Goal: Task Accomplishment & Management: Complete application form

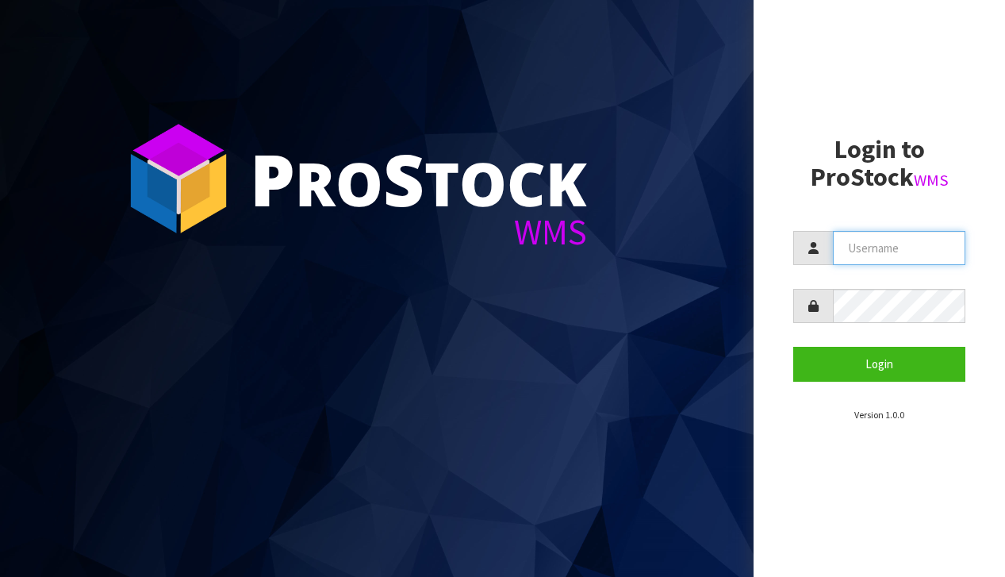
type input "[EMAIL_ADDRESS][DOMAIN_NAME]"
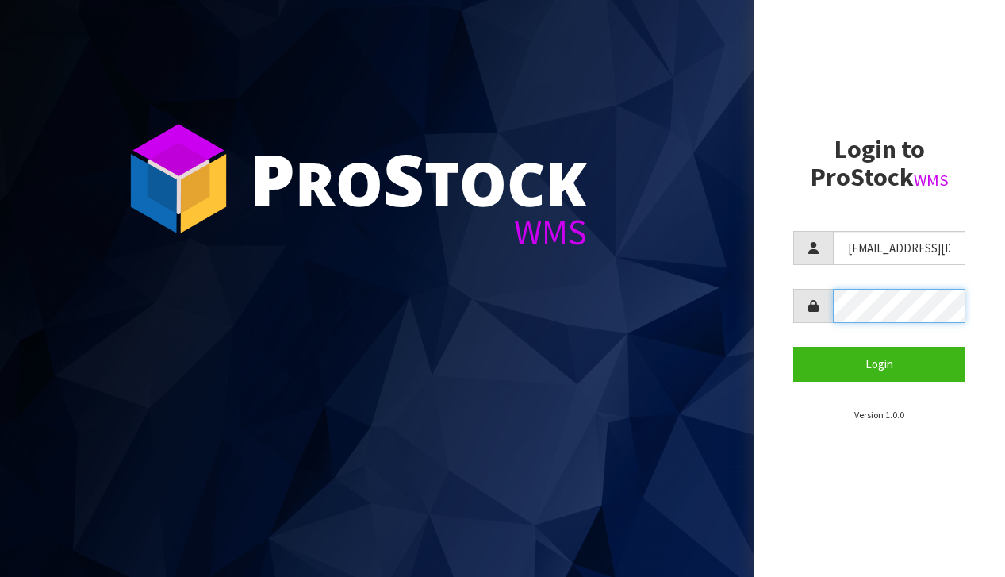
click at [879, 363] on button "Login" at bounding box center [879, 364] width 172 height 34
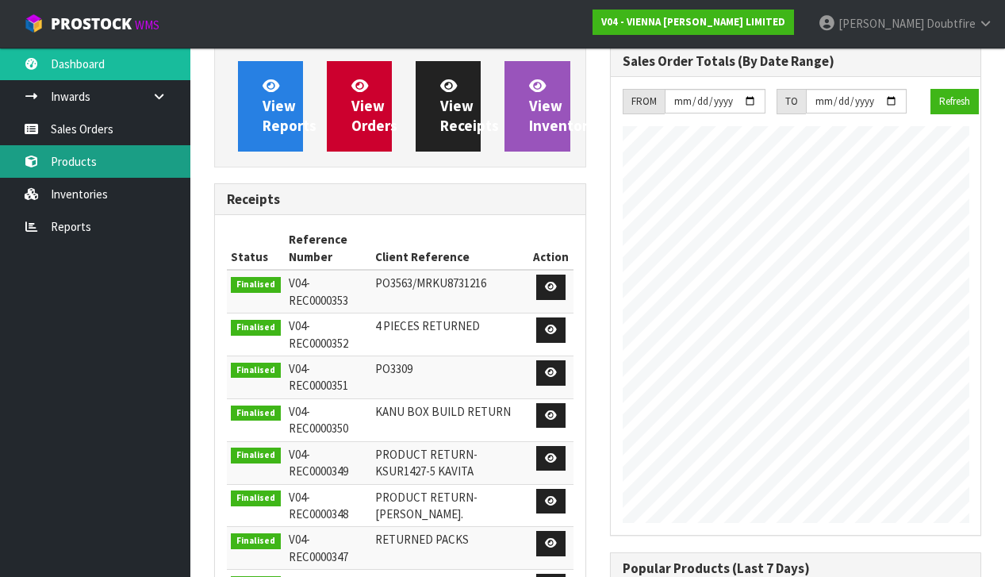
scroll to position [974, 395]
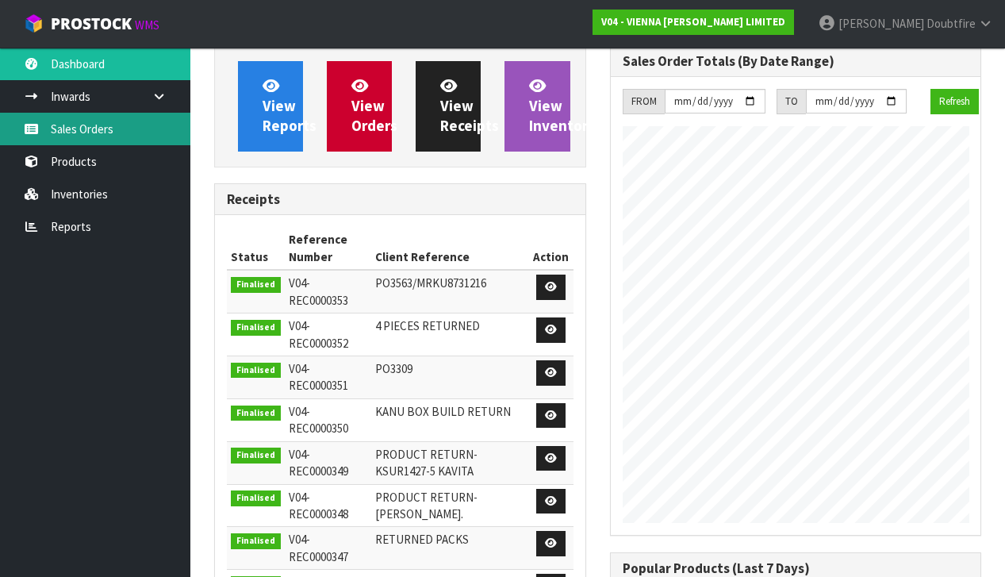
click at [83, 142] on link "Sales Orders" at bounding box center [95, 129] width 190 height 33
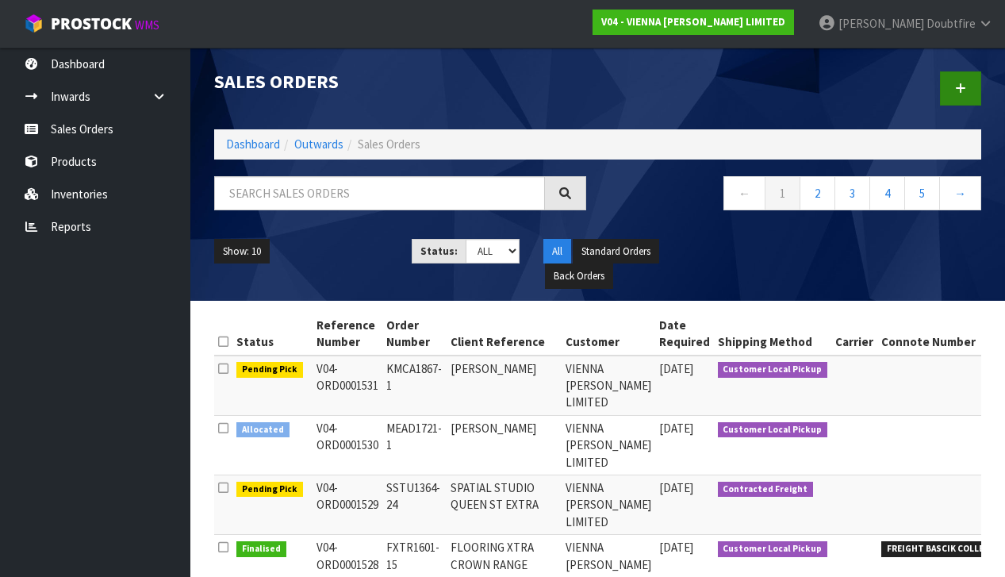
click at [945, 94] on link at bounding box center [960, 88] width 41 height 34
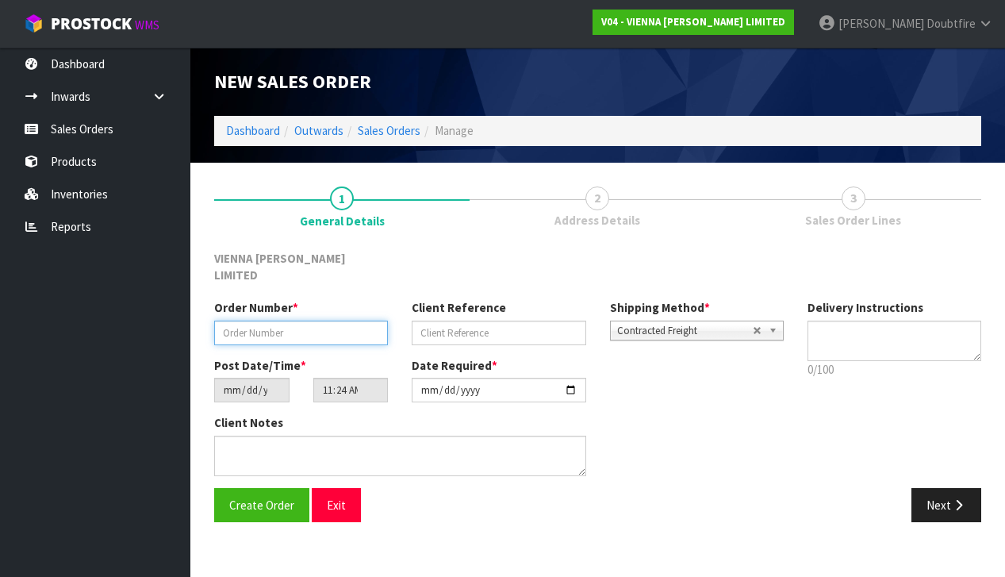
paste input "WFOU1851-3"
type input "WFOU1851-3"
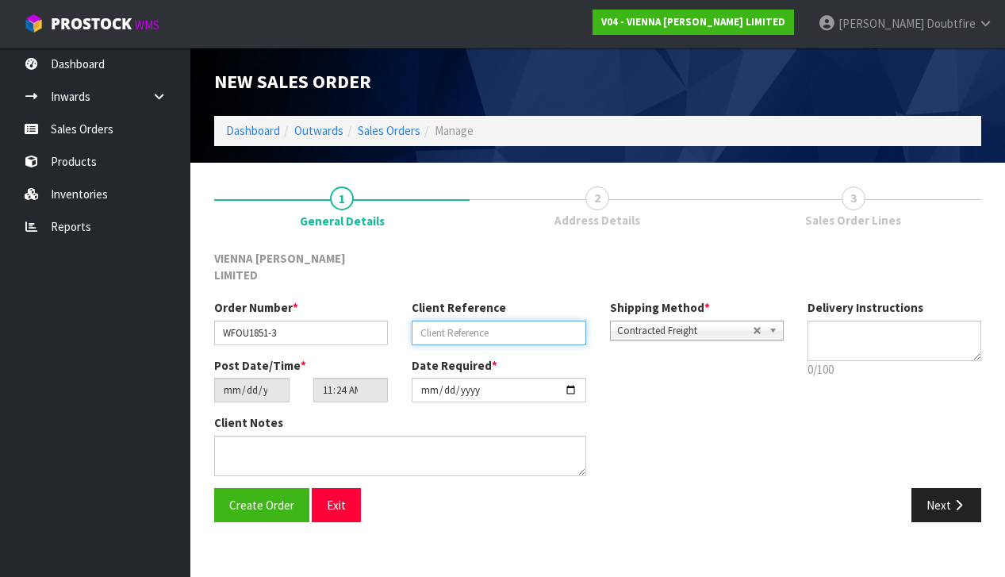
click at [465, 320] on input "text" at bounding box center [499, 332] width 174 height 25
type input "[PERSON_NAME] EXTRA"
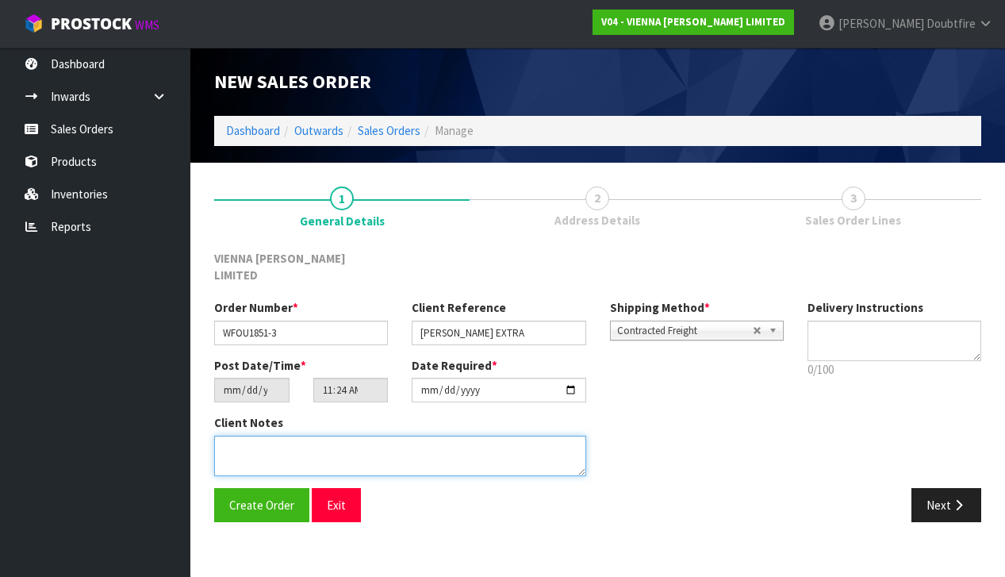
click at [335, 436] on textarea at bounding box center [400, 456] width 372 height 40
type textarea "[PERSON_NAME] EXTRA"
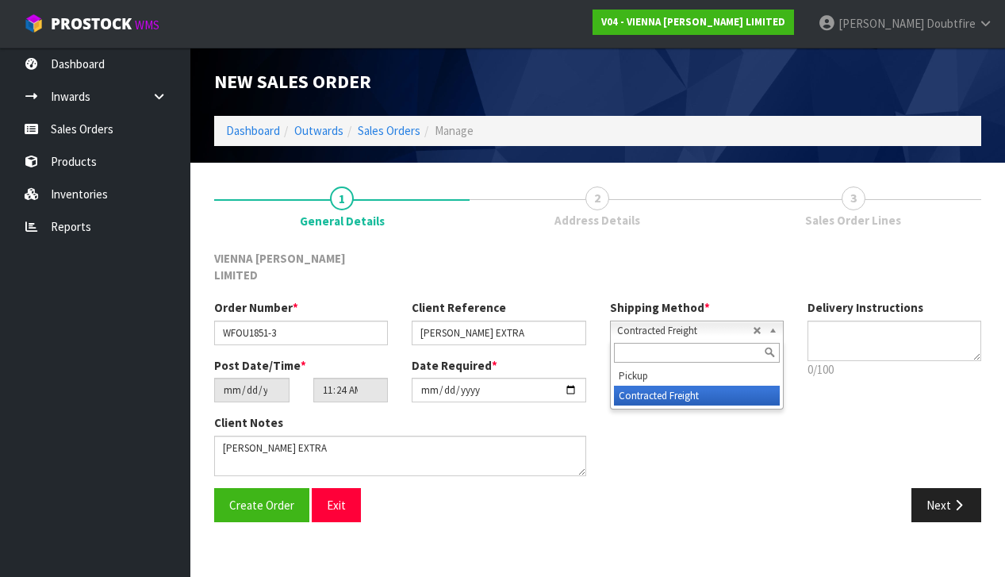
click at [643, 321] on span "Contracted Freight" at bounding box center [685, 330] width 136 height 19
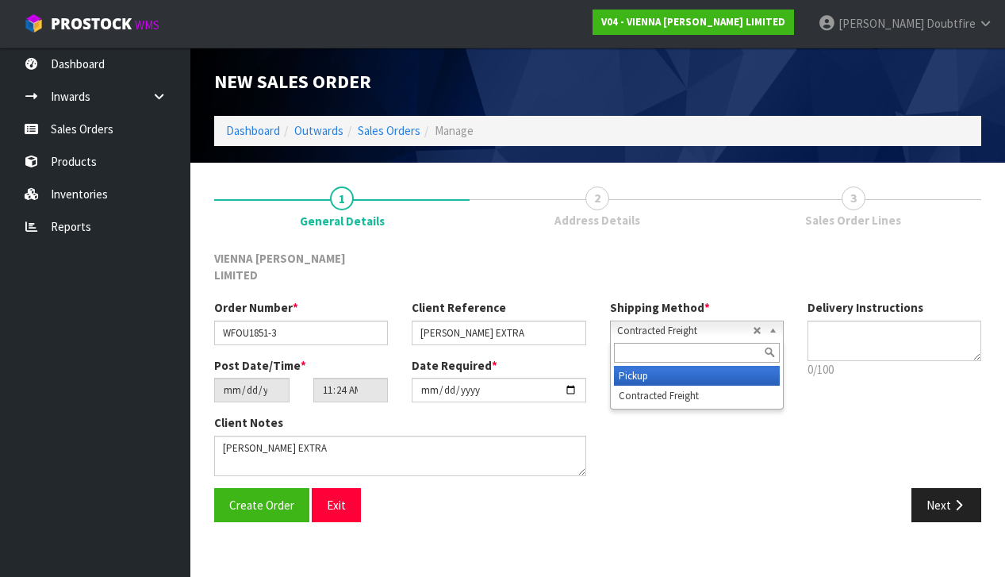
click at [622, 366] on li "Pickup" at bounding box center [697, 376] width 166 height 20
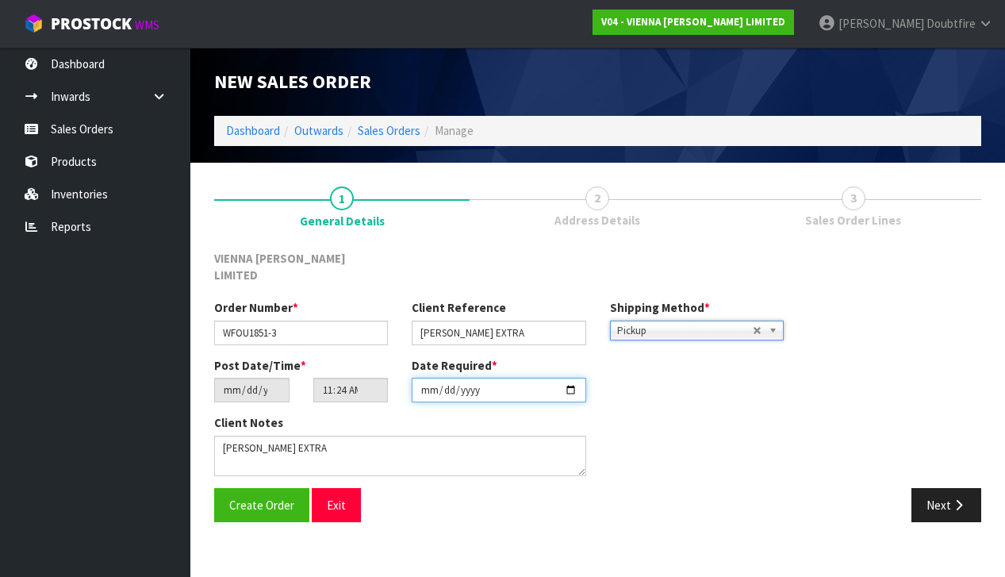
click at [427, 384] on input "[DATE]" at bounding box center [499, 390] width 174 height 25
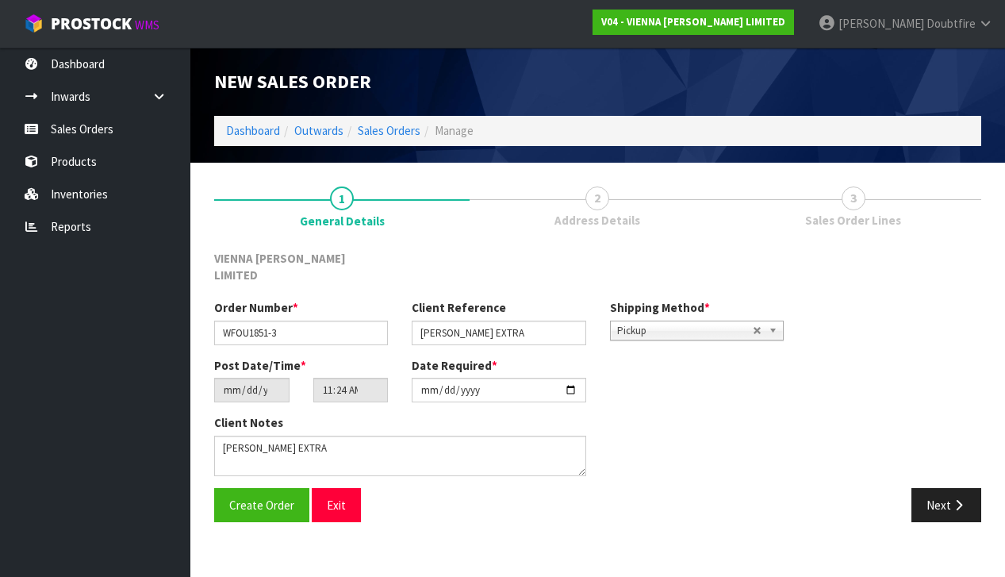
click at [386, 414] on div "Client Notes" at bounding box center [400, 444] width 372 height 61
click at [271, 497] on span "Create Order" at bounding box center [261, 504] width 65 height 15
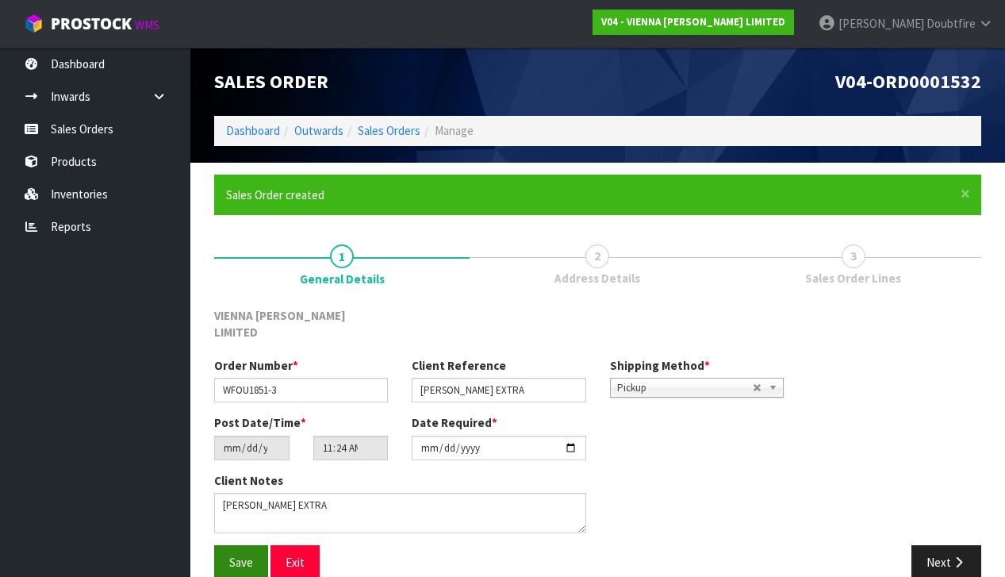
click at [245, 555] on span "Save" at bounding box center [241, 562] width 24 height 15
click at [928, 545] on button "Next" at bounding box center [947, 562] width 70 height 34
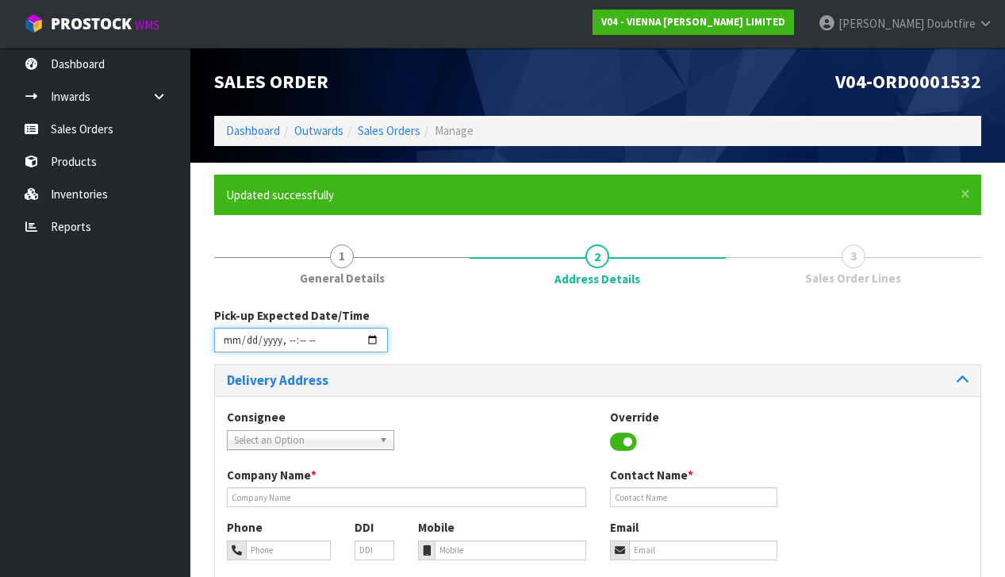
click at [232, 351] on input "datetime-local" at bounding box center [301, 340] width 174 height 25
type input "[DATE]T11:25"
click at [447, 352] on div "Pick-up Expected Date/Time" at bounding box center [597, 335] width 791 height 57
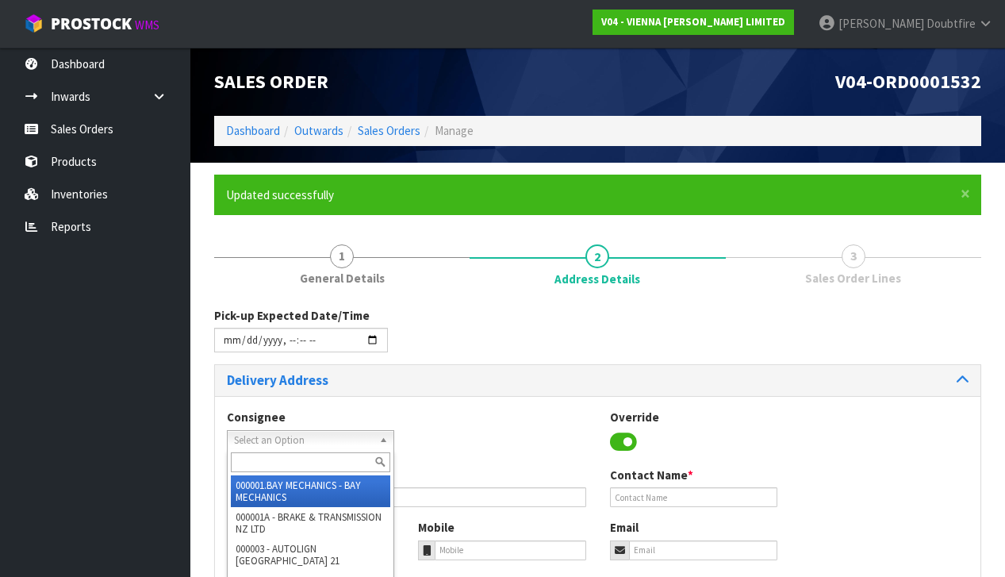
click at [276, 431] on span "Select an Option" at bounding box center [303, 440] width 139 height 19
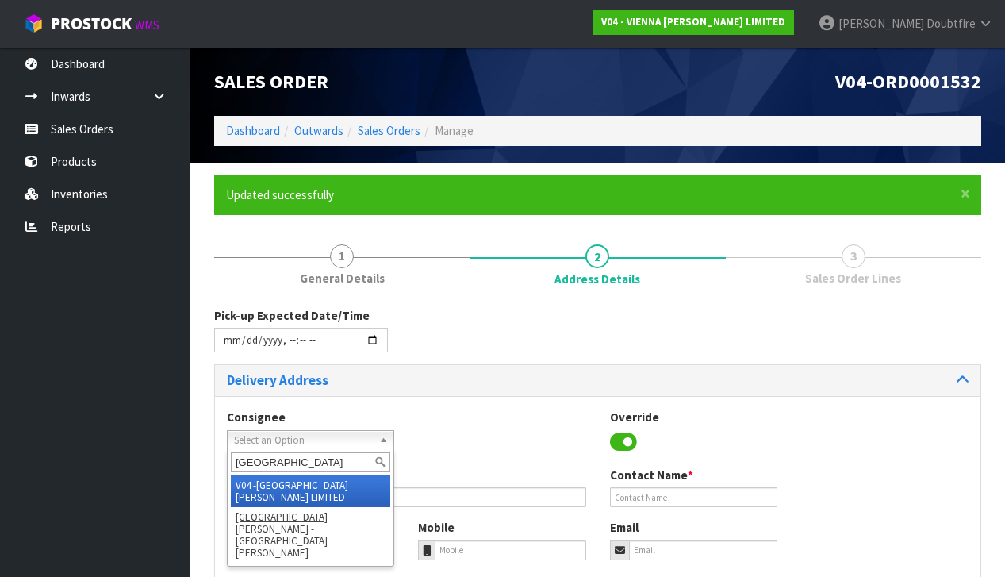
type input "[GEOGRAPHIC_DATA]"
click at [292, 480] on li "V04 - VIENNA [PERSON_NAME] LIMITED" at bounding box center [310, 491] width 159 height 32
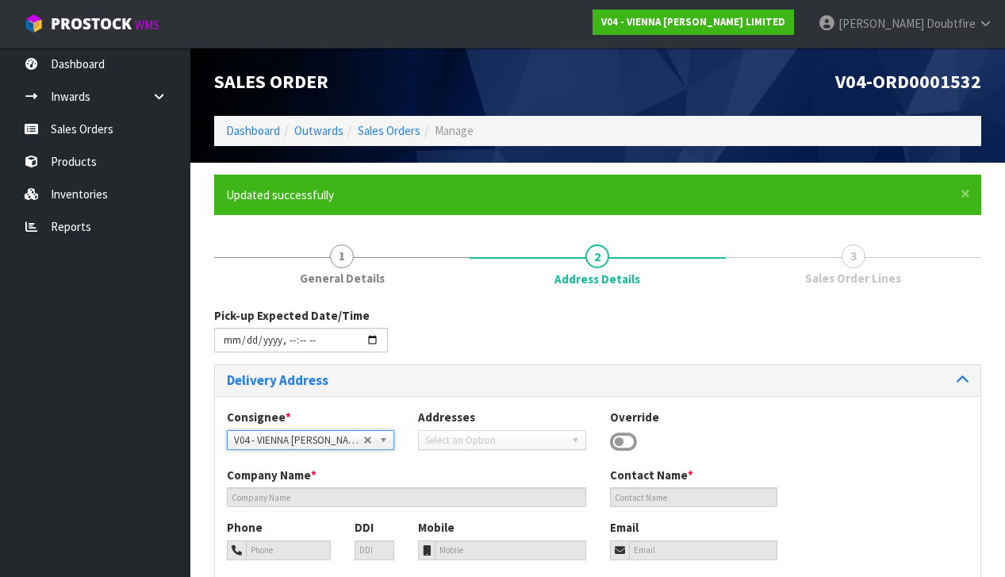
type input "VIENNA [PERSON_NAME] LIMITED"
type input "[PERSON_NAME]"
type input "[PHONE_NUMBER]"
type input "[PERSON_NAME][EMAIL_ADDRESS][DOMAIN_NAME]"
type input "2 ROXBURGH ST"
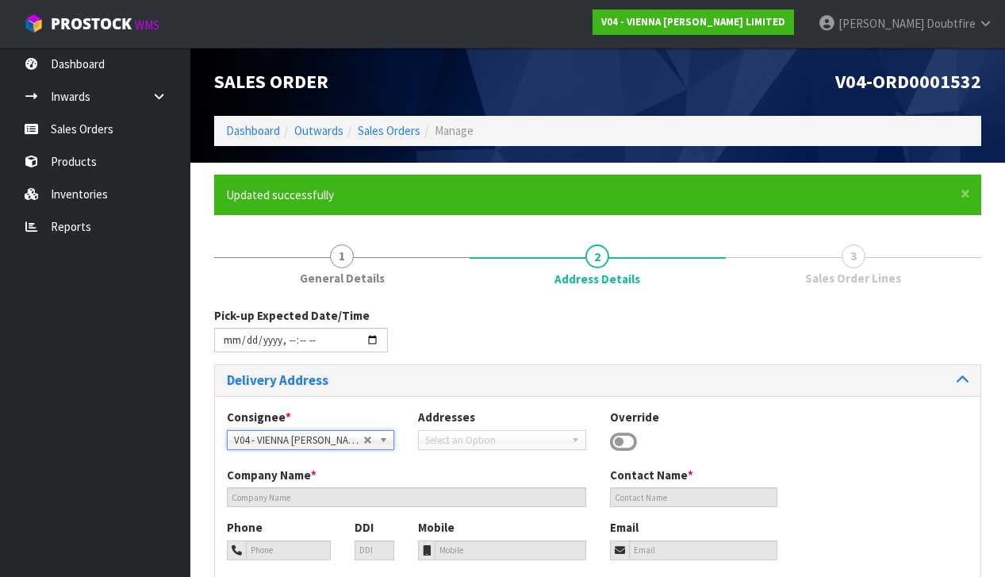
type input "1023"
type input "[GEOGRAPHIC_DATA]"
type input "NEWMARKET"
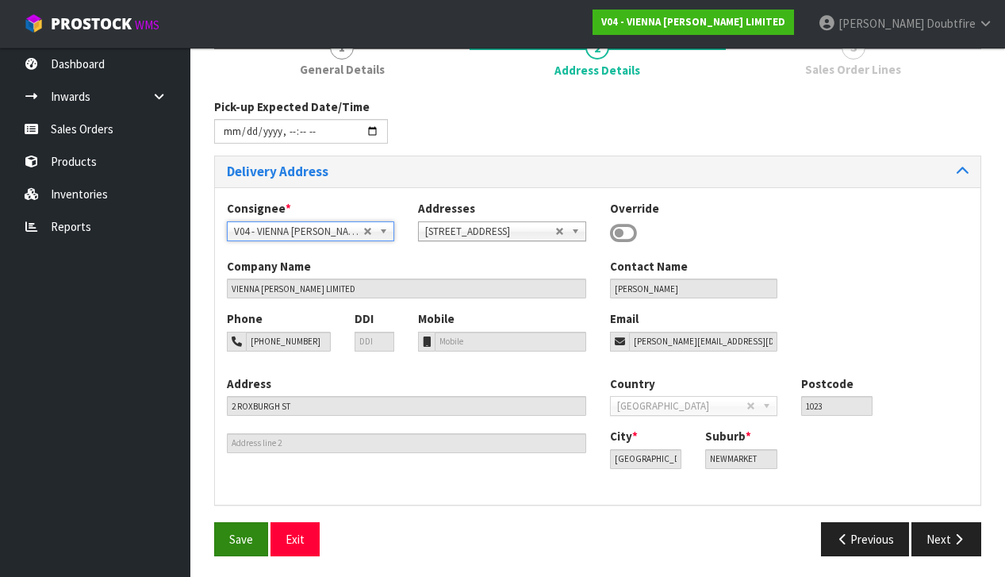
scroll to position [207, 0]
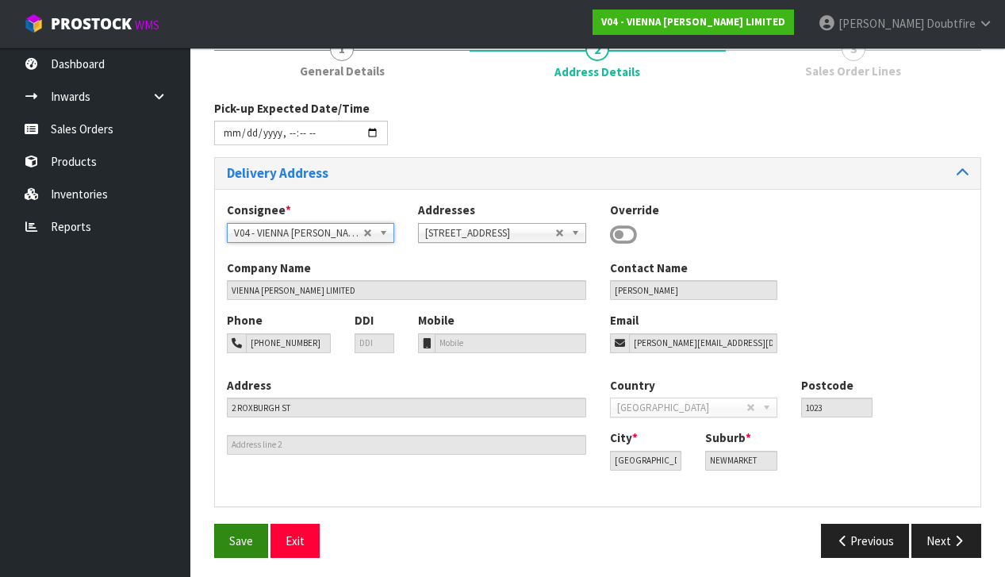
click at [245, 536] on span "Save" at bounding box center [241, 540] width 24 height 15
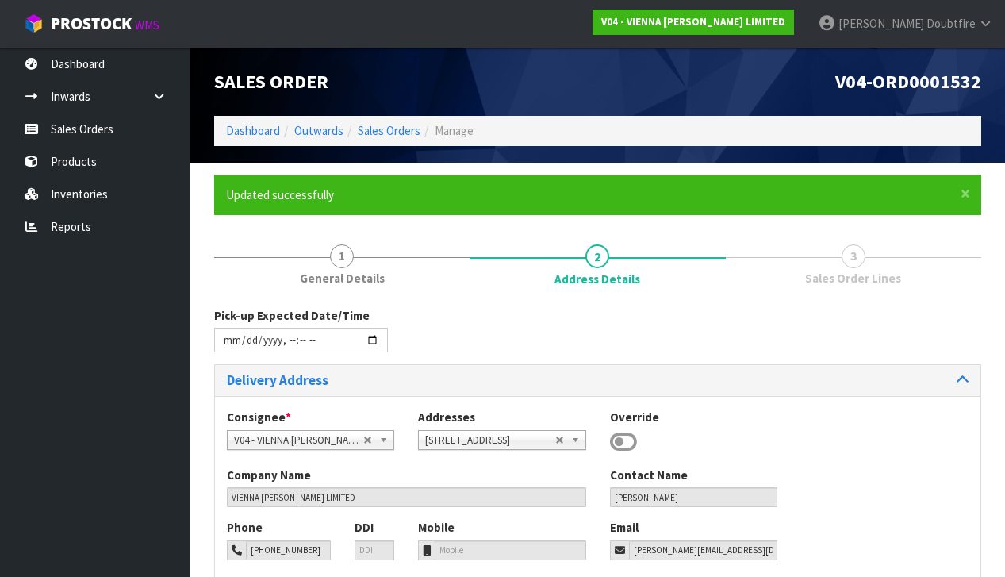
type input "[DATE]T11:25"
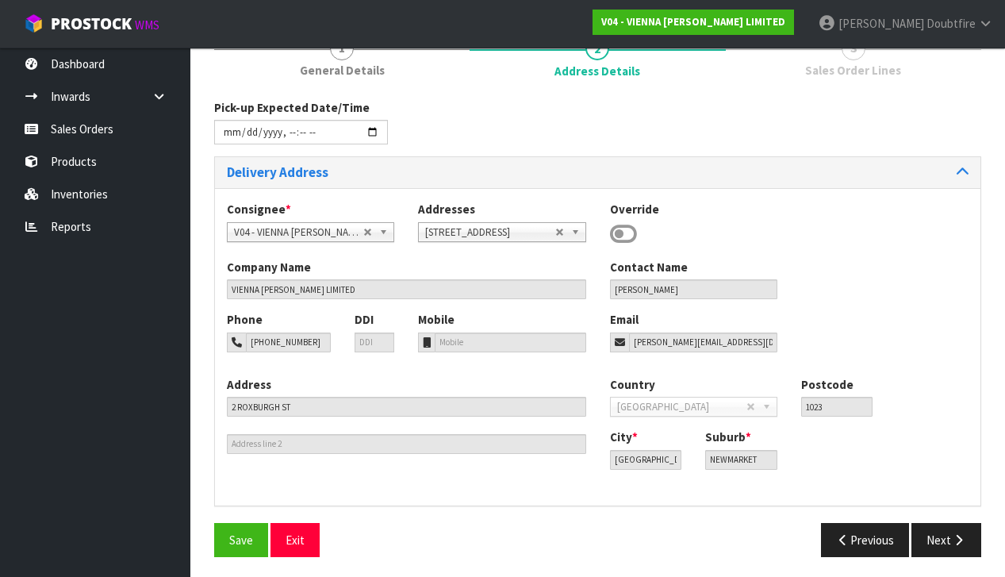
scroll to position [207, 0]
click at [942, 542] on button "Next" at bounding box center [947, 541] width 70 height 34
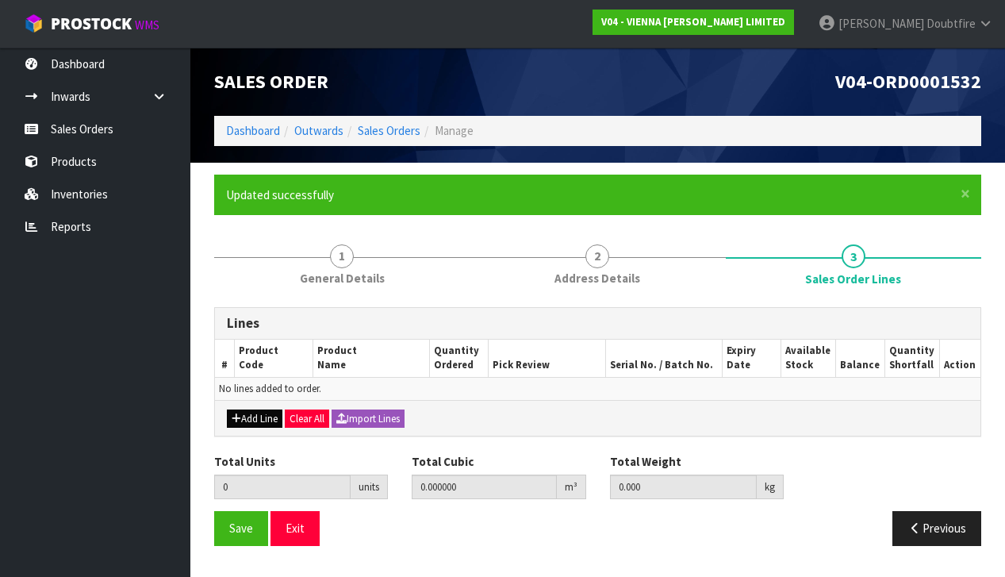
click at [251, 416] on button "Add Line" at bounding box center [255, 418] width 56 height 19
type input "0"
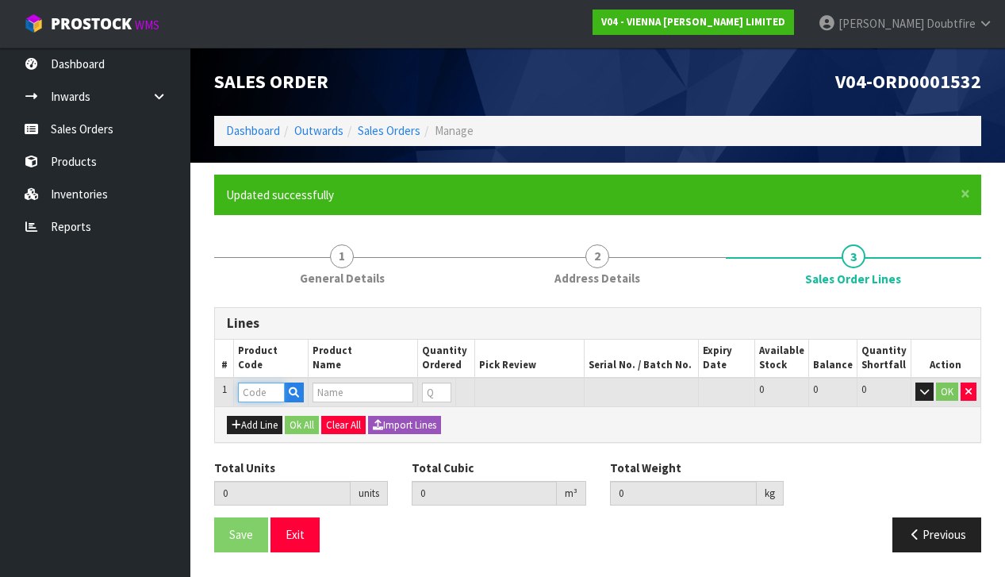
click at [255, 393] on input "text" at bounding box center [261, 392] width 47 height 20
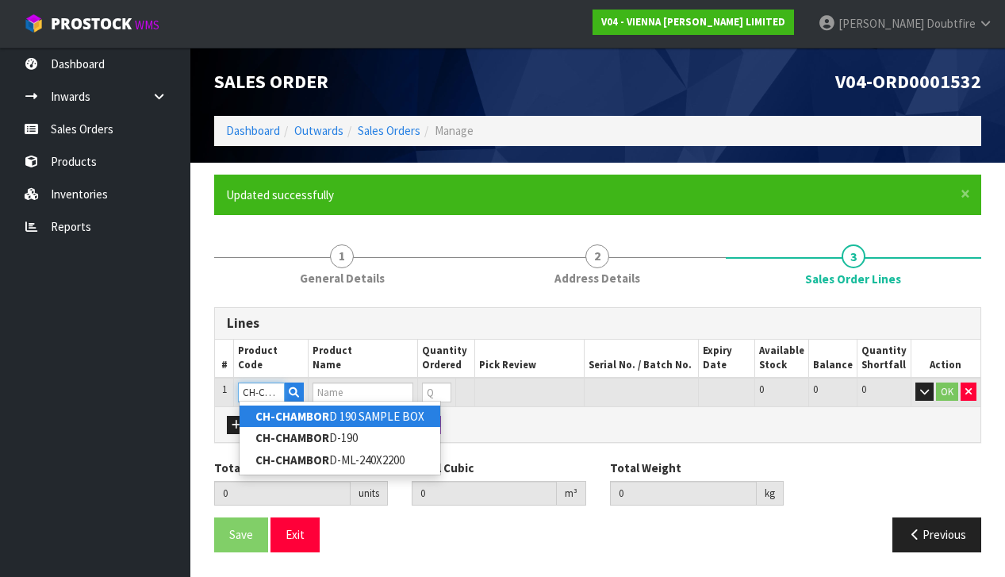
type input "CH-CHAMBORD"
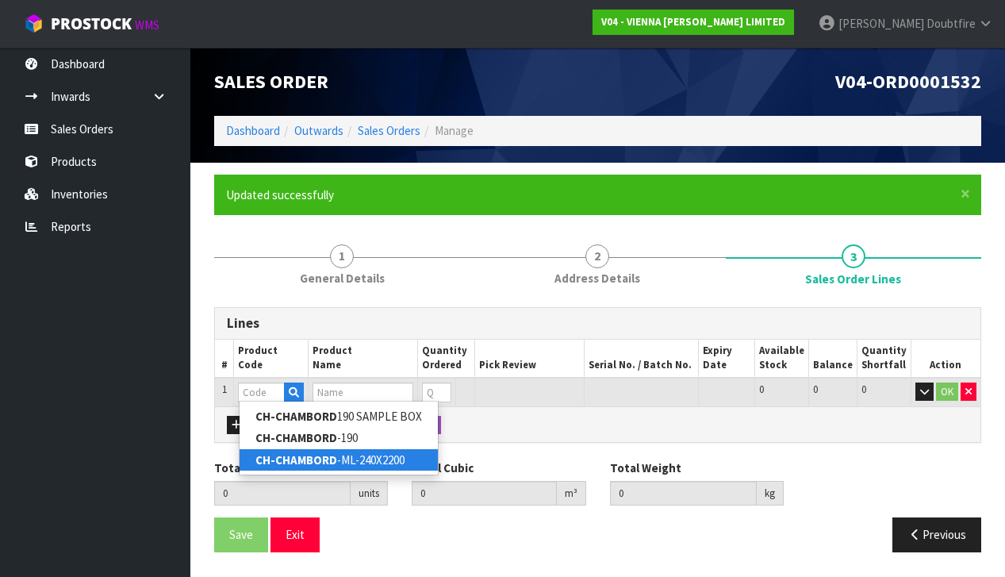
click at [351, 459] on link "CH-CHAMBORD -ML-240X2200" at bounding box center [339, 459] width 198 height 21
type input "CH-CHAMBORD-ML-240X2200"
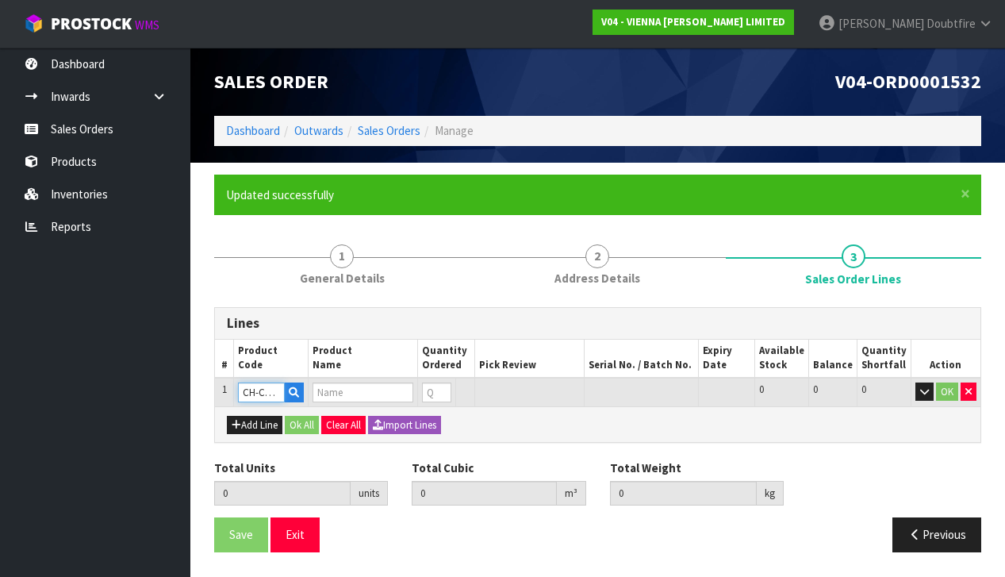
type input "0.000000"
type input "0.000"
type input "CHATEAU FRENCH OAK CHAMBORD UV LACQUER MICRO BEVEL (3.168)"
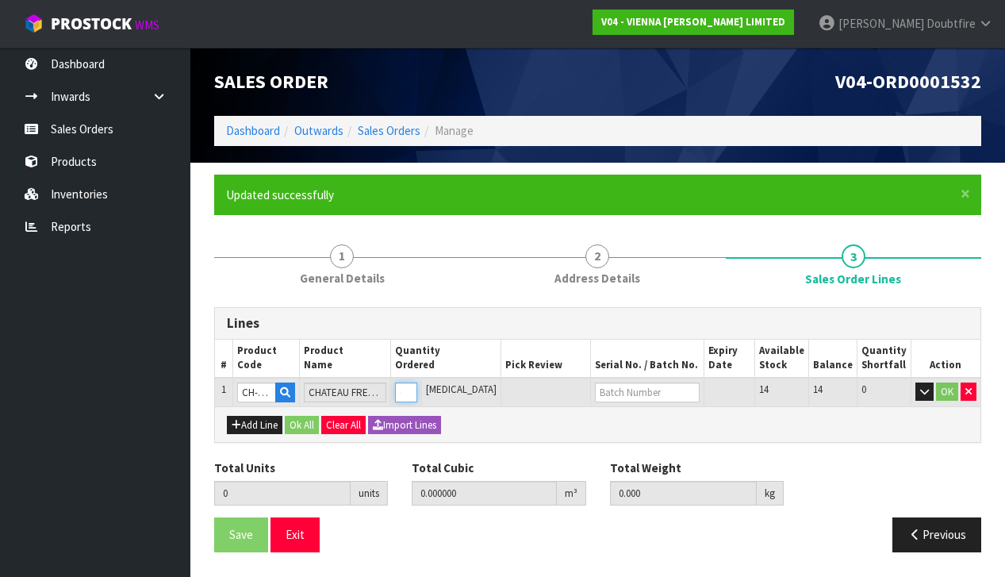
type input "1"
type input "0.05525"
type input "33"
click at [409, 383] on input "1" at bounding box center [398, 392] width 21 height 20
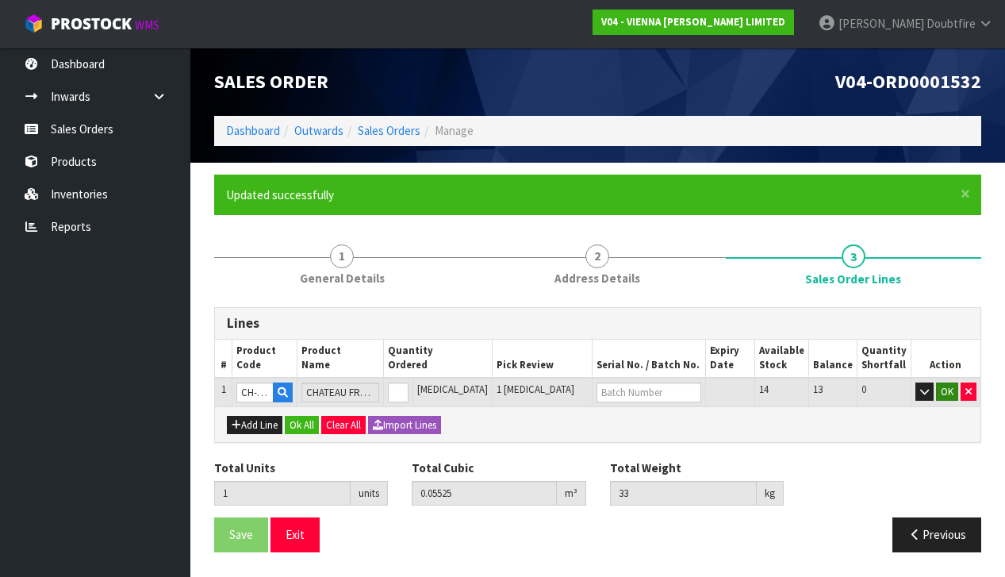
click at [946, 390] on button "OK" at bounding box center [947, 391] width 22 height 19
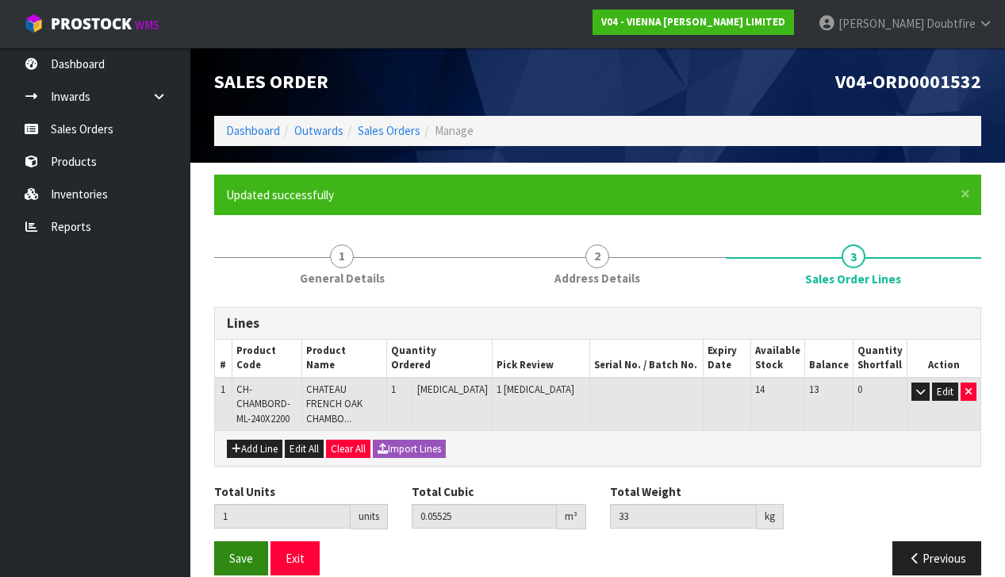
click at [250, 558] on span "Save" at bounding box center [241, 558] width 24 height 15
click at [245, 553] on span "Save" at bounding box center [241, 558] width 24 height 15
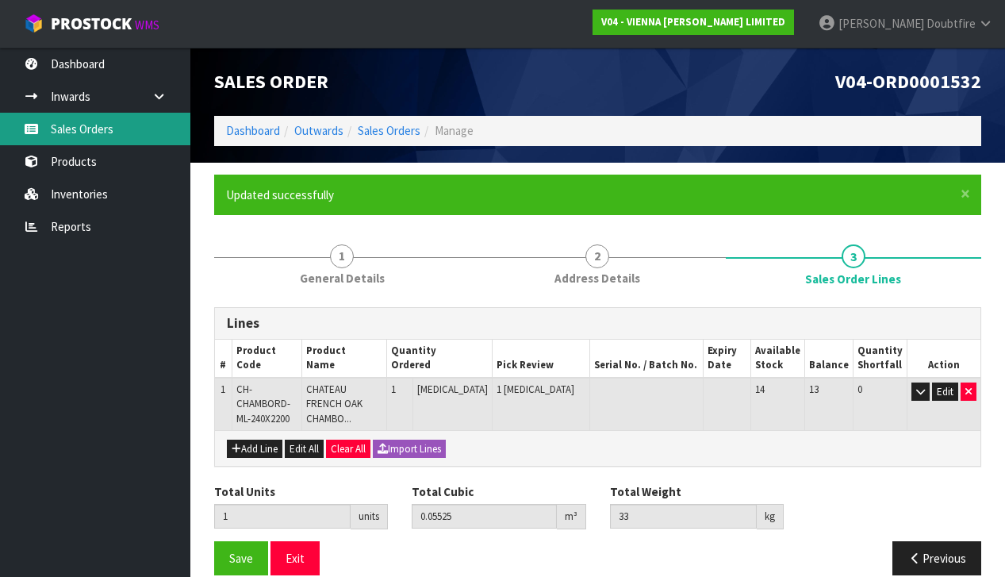
click at [86, 135] on link "Sales Orders" at bounding box center [95, 129] width 190 height 33
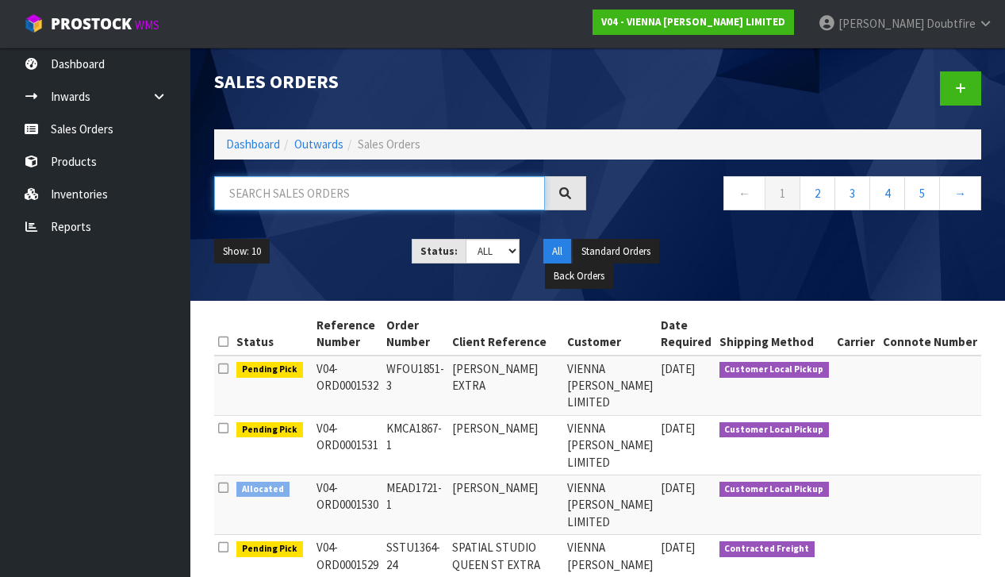
click at [288, 189] on input "text" at bounding box center [379, 193] width 331 height 34
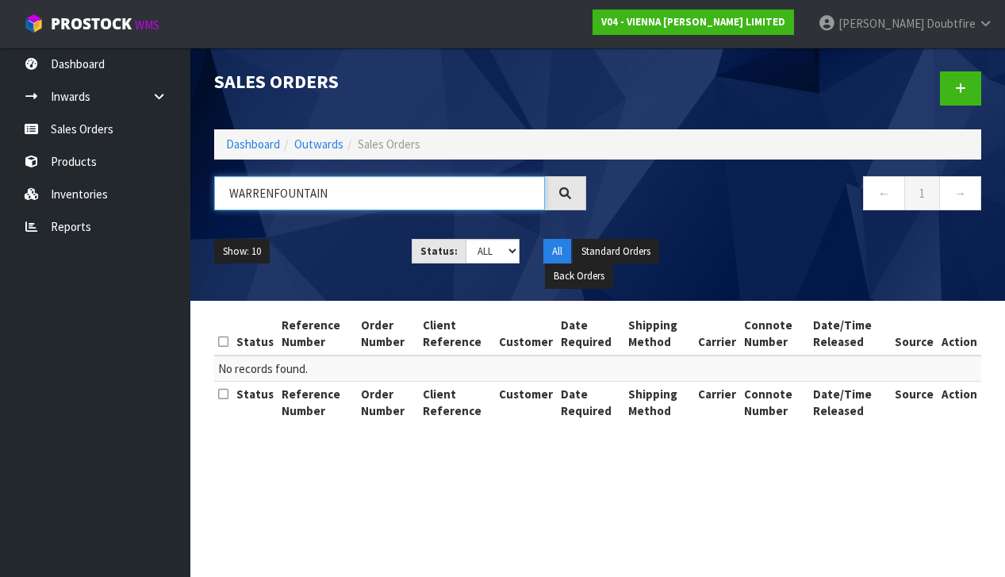
click at [272, 196] on input "WARRENFOUNTAIN" at bounding box center [379, 193] width 331 height 34
type input "[PERSON_NAME]"
click at [370, 194] on input "[PERSON_NAME]" at bounding box center [379, 193] width 331 height 34
